Goal: Transaction & Acquisition: Purchase product/service

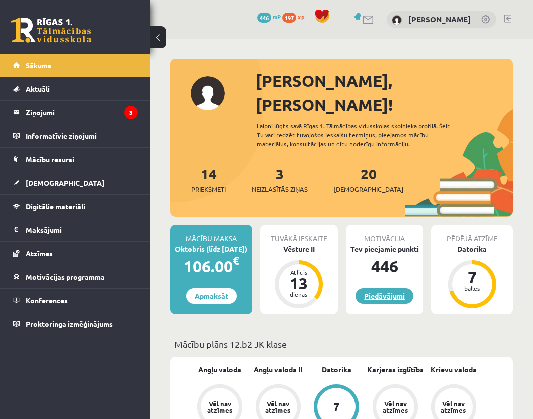
click at [377, 289] on link "Piedāvājumi" at bounding box center [384, 297] width 58 height 16
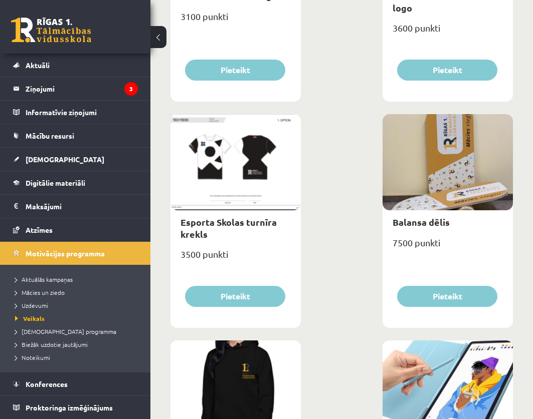
scroll to position [926, 0]
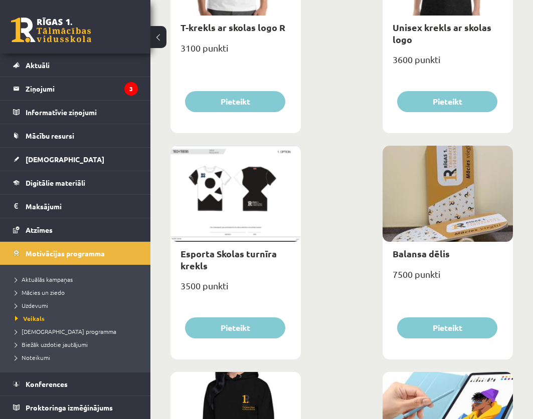
click at [214, 214] on div at bounding box center [235, 194] width 130 height 96
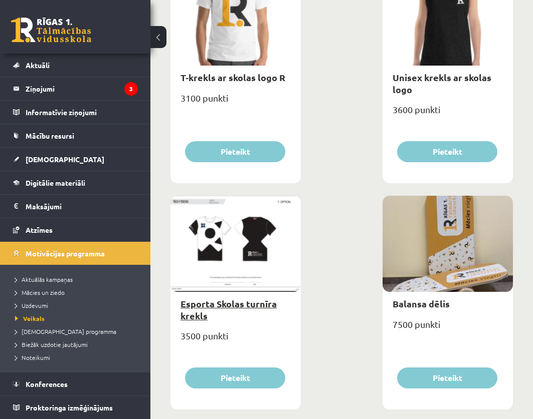
click at [213, 301] on link "Esporta Skolas turnīra krekls" at bounding box center [228, 309] width 96 height 23
type input "*"
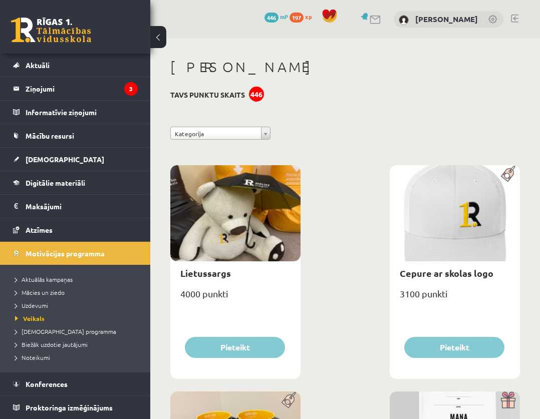
select select "*"
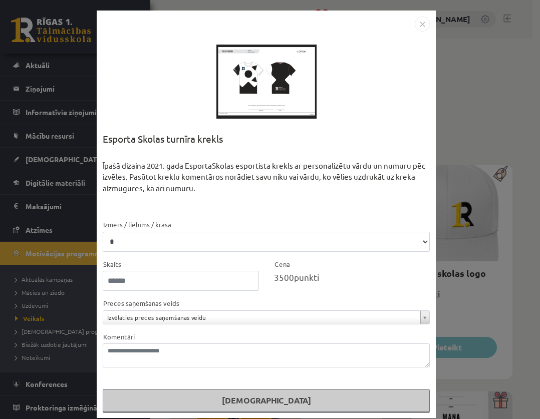
click at [418, 23] on img "Close" at bounding box center [422, 24] width 15 height 15
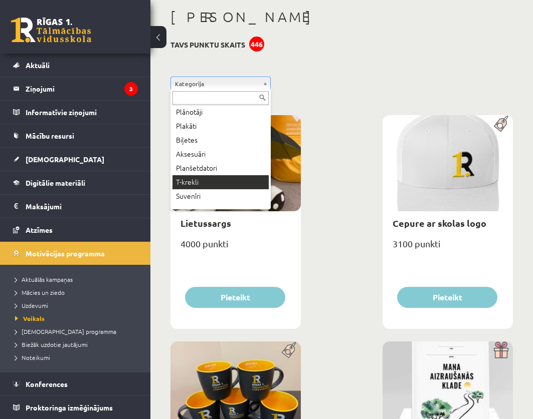
scroll to position [50, 0]
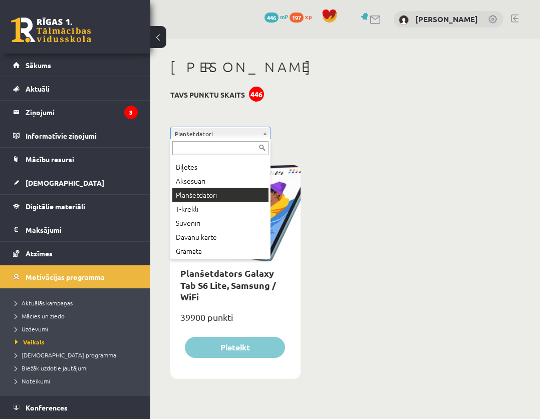
scroll to position [54, 0]
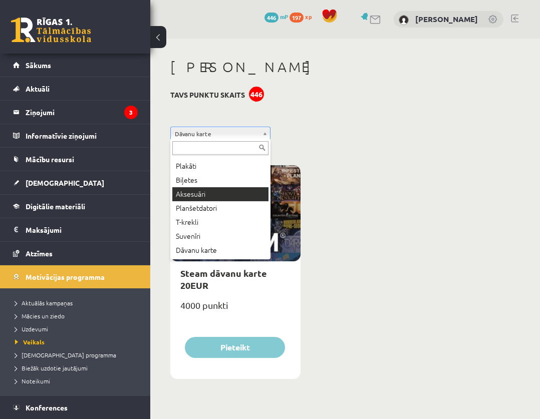
scroll to position [14, 0]
